Goal: Navigation & Orientation: Find specific page/section

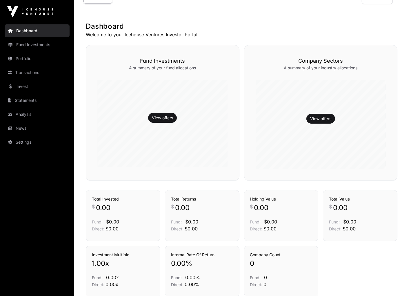
scroll to position [29, 0]
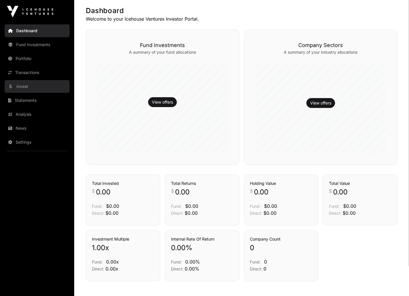
click at [32, 90] on link "Invest" at bounding box center [37, 86] width 65 height 13
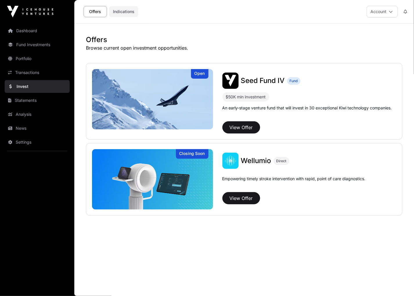
click at [128, 12] on link "Indications" at bounding box center [123, 11] width 29 height 11
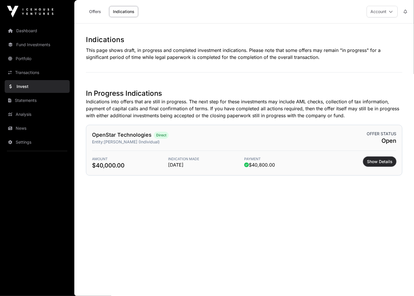
click at [383, 160] on span "Show Details" at bounding box center [380, 162] width 26 height 6
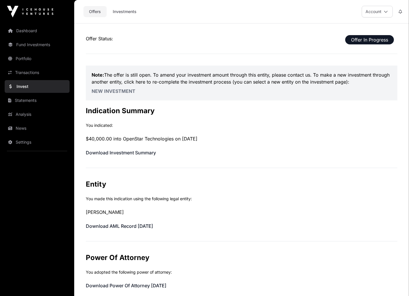
click at [93, 14] on link "Offers" at bounding box center [95, 11] width 23 height 11
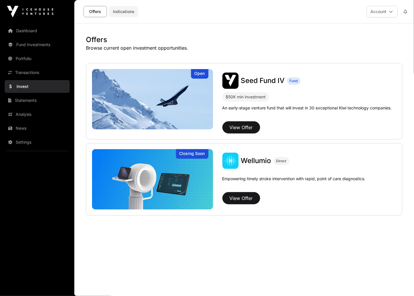
click at [122, 14] on link "Indications" at bounding box center [123, 11] width 29 height 11
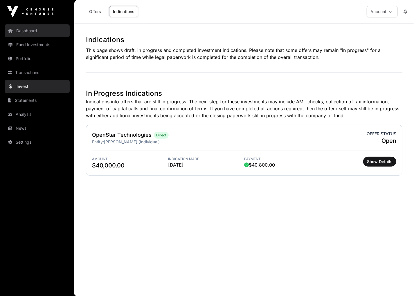
click at [33, 30] on link "Dashboard" at bounding box center [37, 30] width 65 height 13
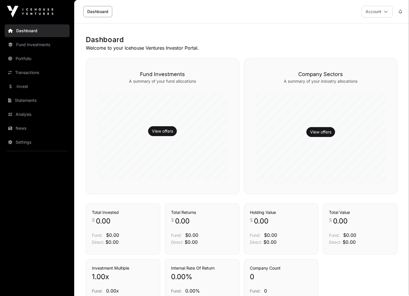
click at [42, 10] on img at bounding box center [30, 12] width 46 height 12
